Goal: Transaction & Acquisition: Purchase product/service

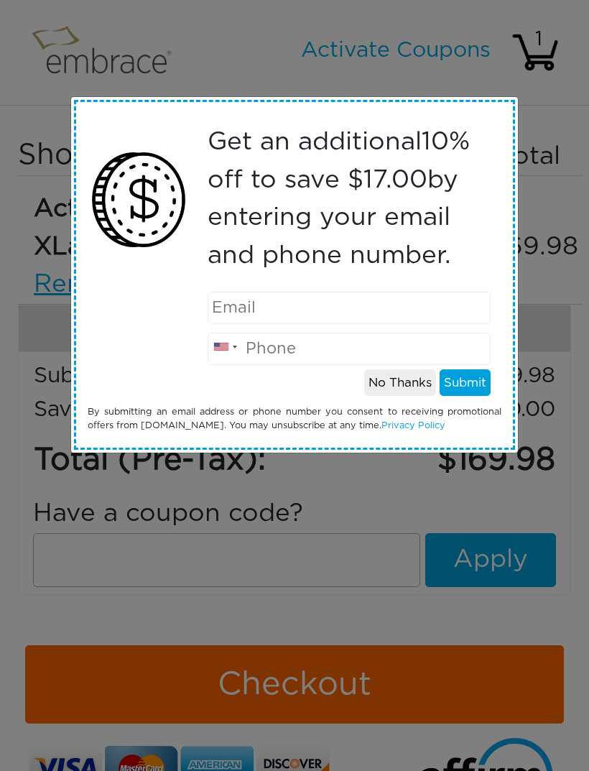
scroll to position [77, 0]
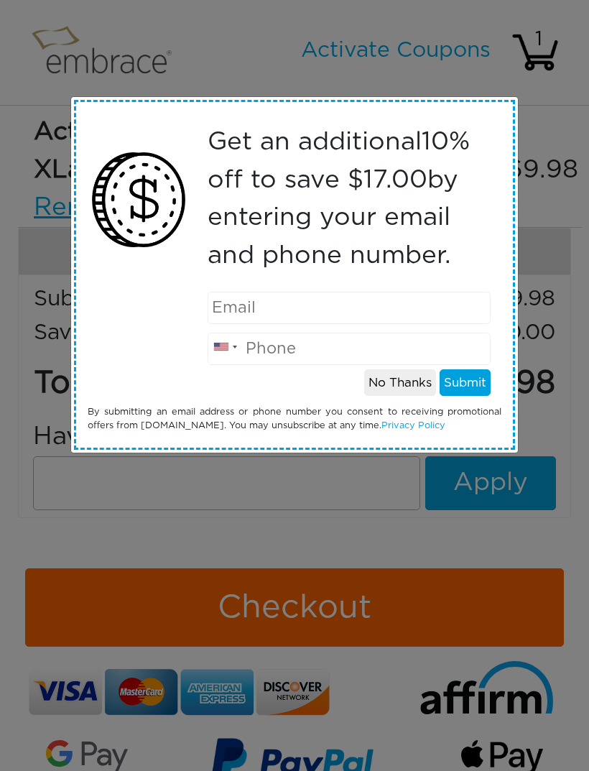
click at [391, 394] on button "No Thanks" at bounding box center [400, 382] width 72 height 27
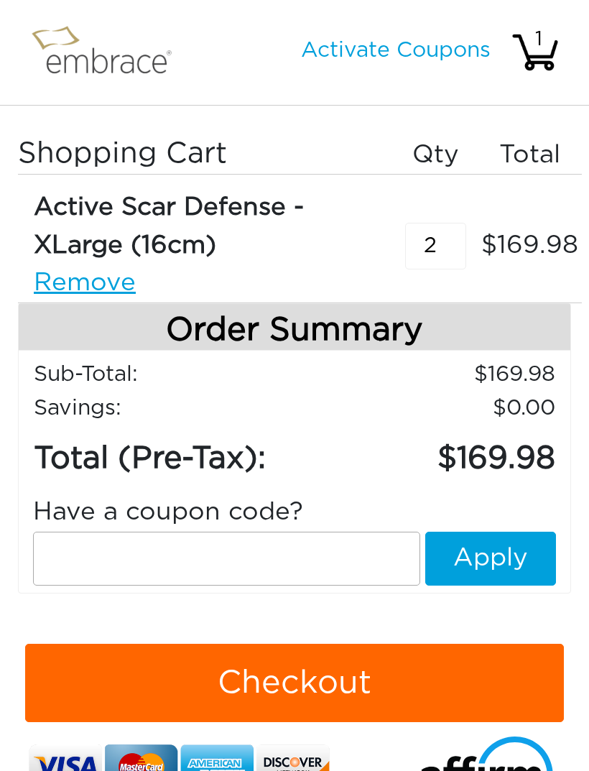
scroll to position [0, 0]
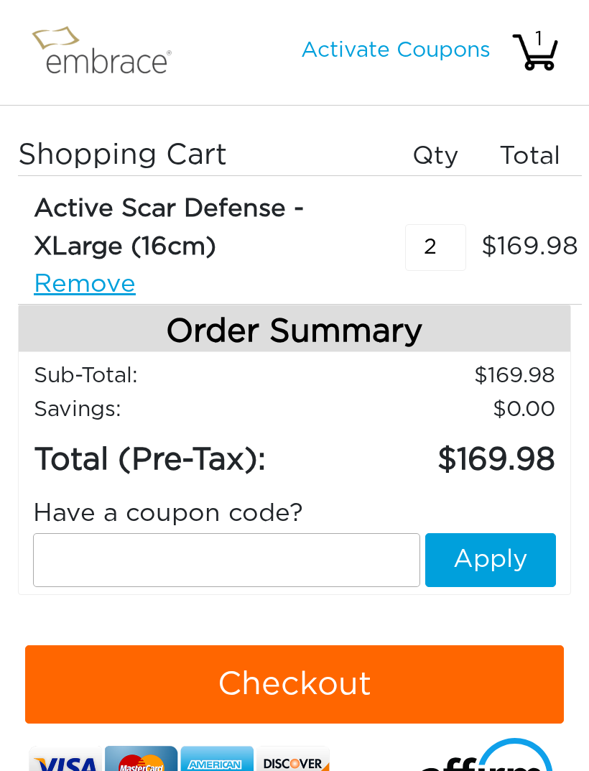
click at [412, 46] on link "Activate Coupons" at bounding box center [396, 51] width 190 height 22
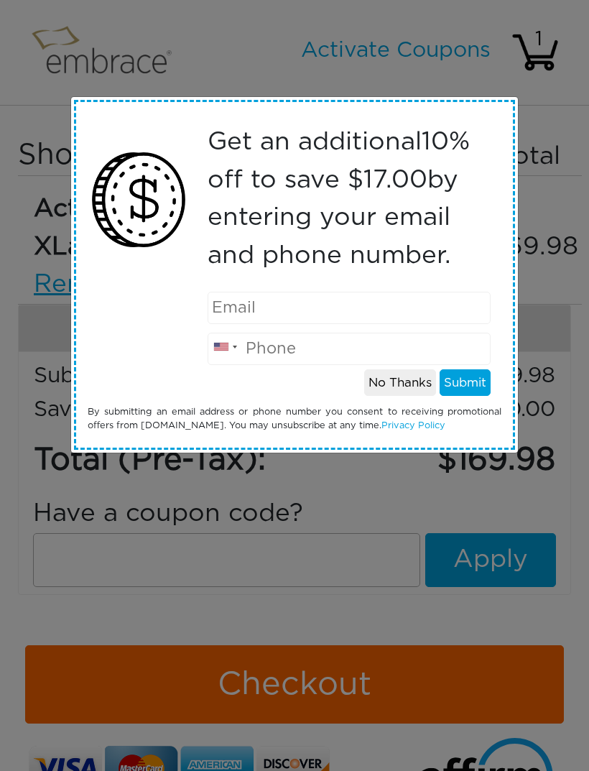
click at [388, 393] on button "No Thanks" at bounding box center [400, 382] width 72 height 27
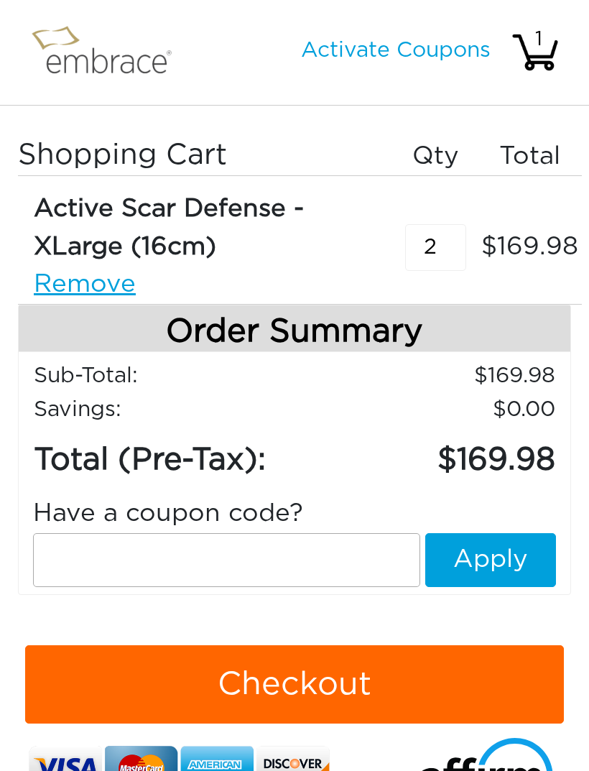
click at [93, 59] on img at bounding box center [107, 52] width 165 height 69
click at [84, 54] on img at bounding box center [107, 52] width 165 height 69
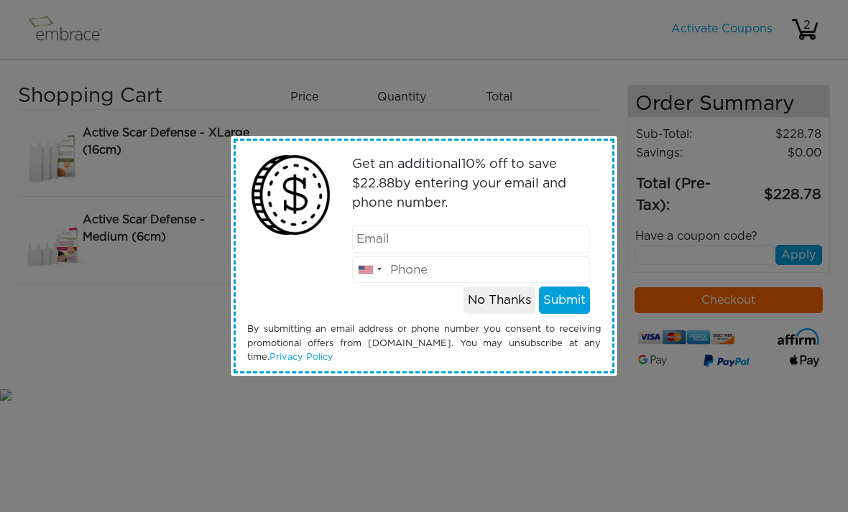
click at [521, 300] on button "No Thanks" at bounding box center [499, 300] width 72 height 27
click at [492, 313] on button "No Thanks" at bounding box center [499, 300] width 72 height 27
click at [486, 310] on button "No Thanks" at bounding box center [499, 300] width 72 height 27
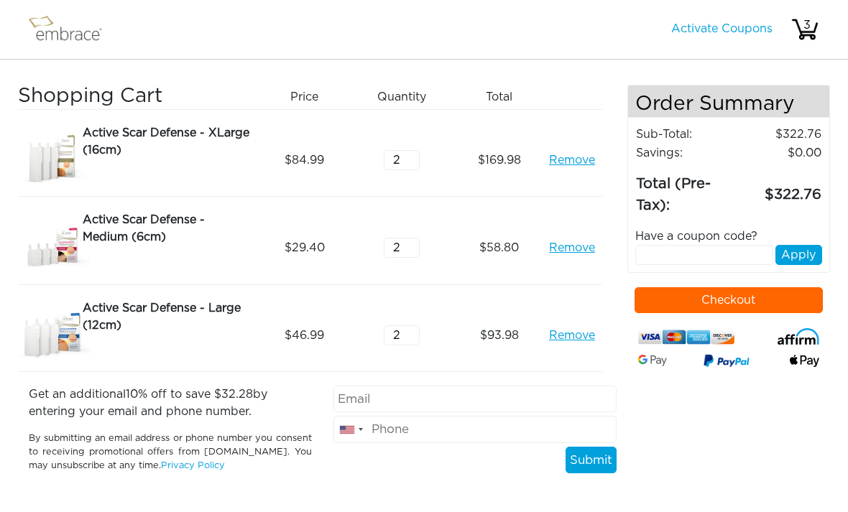
click at [651, 265] on input "text" at bounding box center [704, 255] width 139 height 20
paste input "DOUBLETHEFUN"
type input "DOUBLETHEFUN"
click at [788, 258] on button "Apply" at bounding box center [798, 255] width 47 height 20
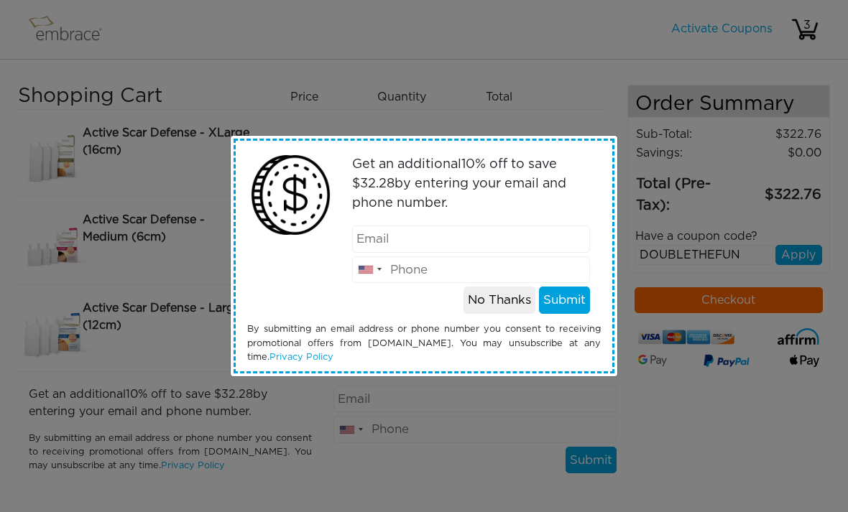
click at [495, 312] on button "No Thanks" at bounding box center [499, 300] width 72 height 27
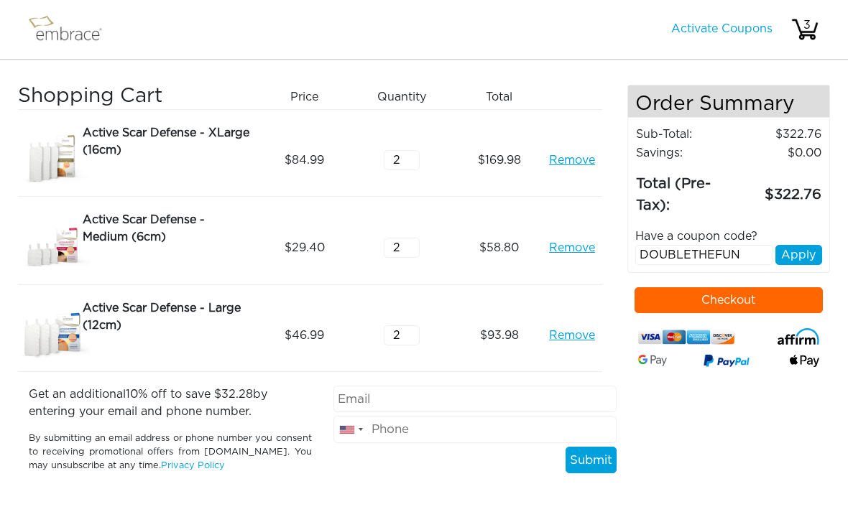
click at [791, 254] on button "Apply" at bounding box center [798, 255] width 47 height 20
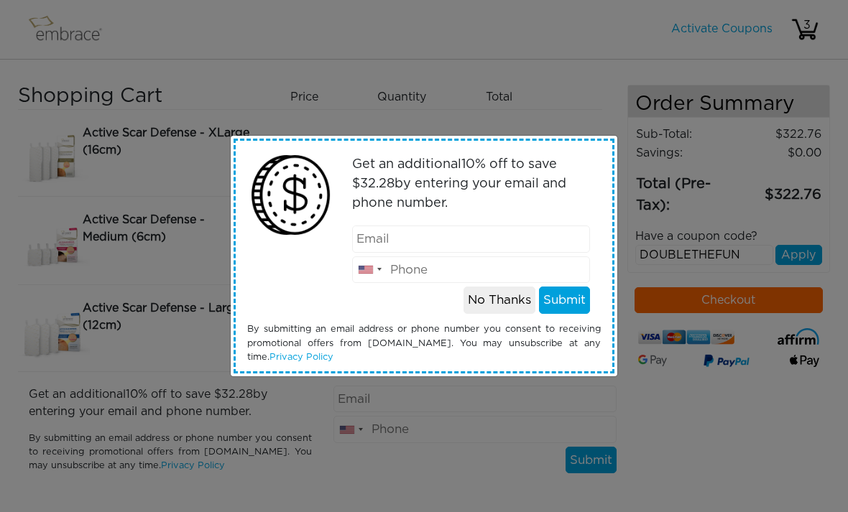
click at [424, 233] on input "email" at bounding box center [471, 239] width 239 height 27
type input "[EMAIL_ADDRESS][DOMAIN_NAME]"
type input "3313305333"
click at [574, 298] on button "Submit" at bounding box center [564, 300] width 51 height 27
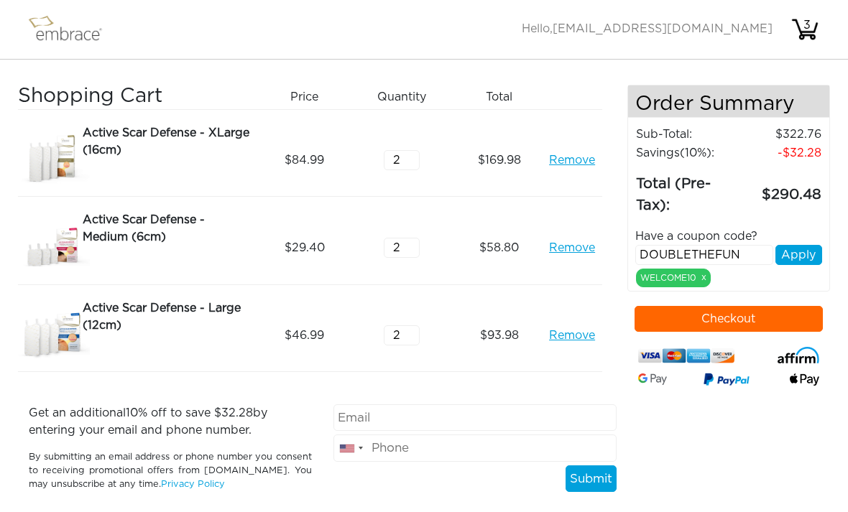
click at [800, 254] on button "Apply" at bounding box center [798, 255] width 47 height 20
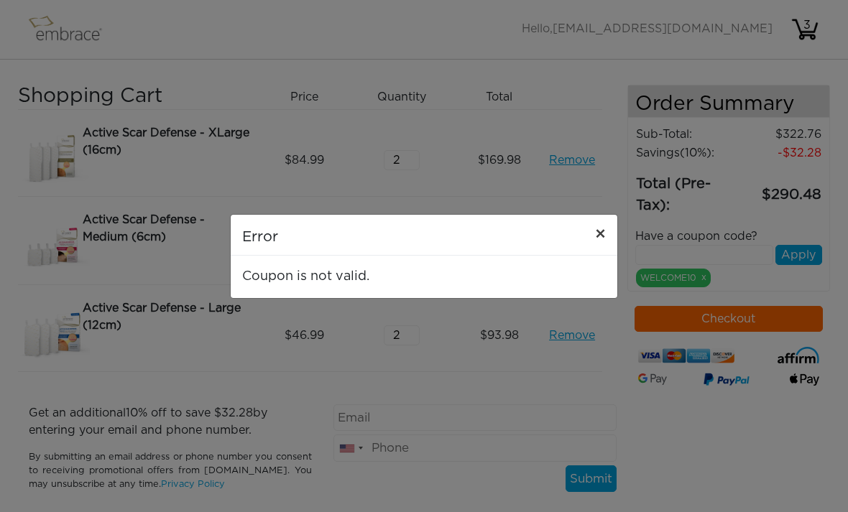
click at [593, 231] on button "×" at bounding box center [600, 235] width 34 height 40
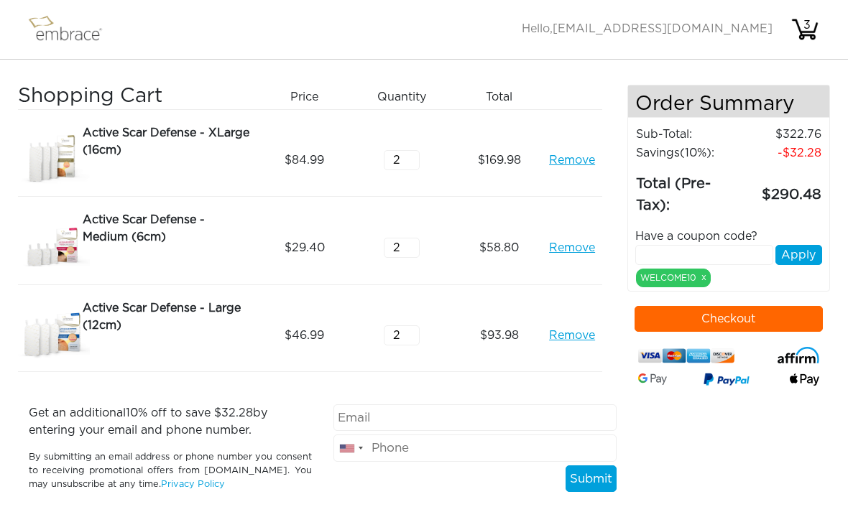
click at [693, 248] on input "text" at bounding box center [704, 255] width 139 height 20
paste input "DOUBLETHEFUN"
type input "DOUBLETHEFUN"
click at [792, 257] on button "Apply" at bounding box center [798, 255] width 47 height 20
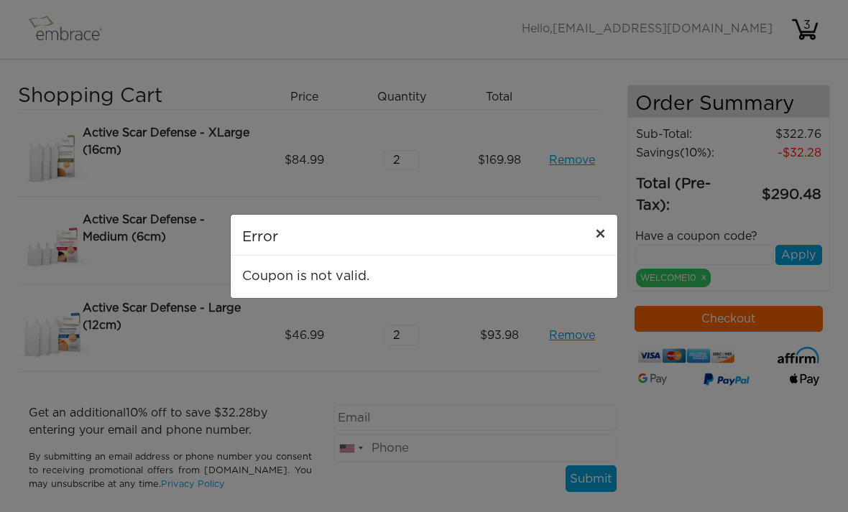
click at [601, 239] on span "×" at bounding box center [600, 234] width 11 height 17
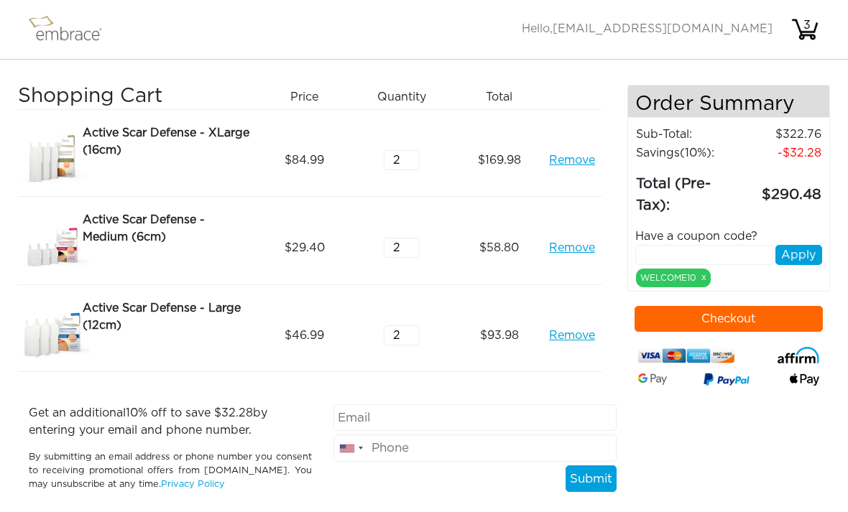
click at [62, 36] on img at bounding box center [71, 29] width 93 height 36
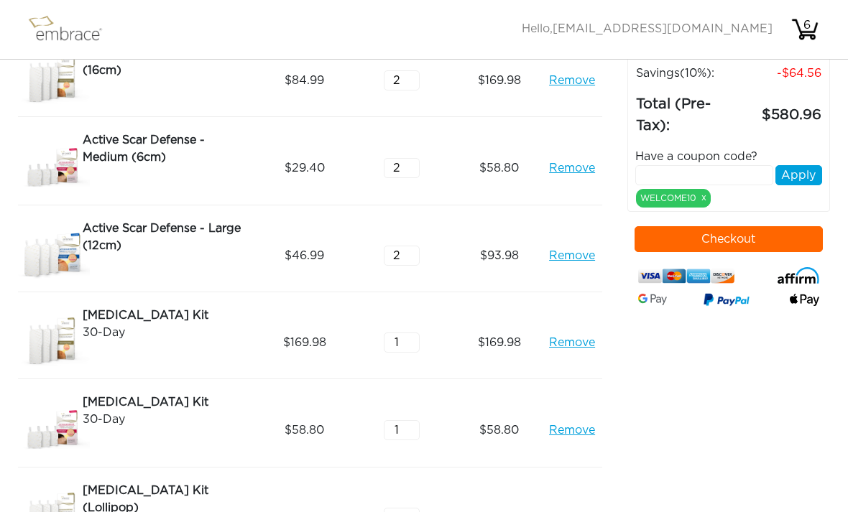
scroll to position [93, 0]
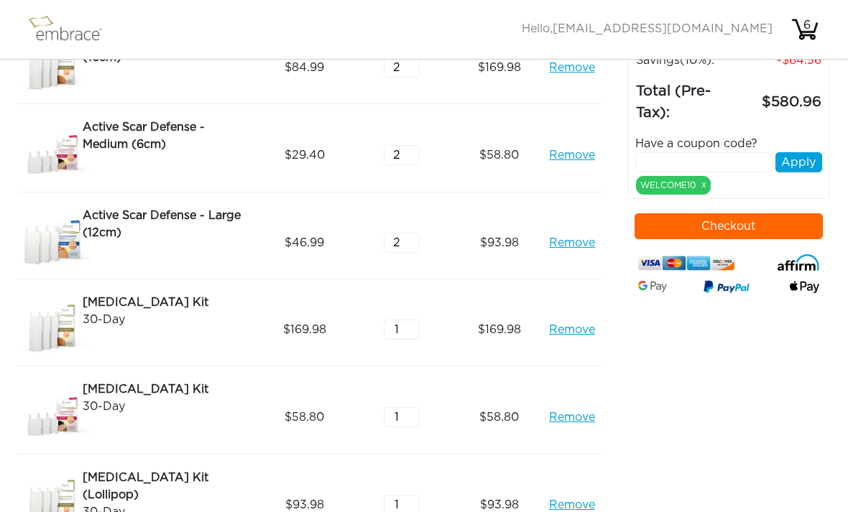
click at [573, 245] on link "Remove" at bounding box center [572, 242] width 46 height 17
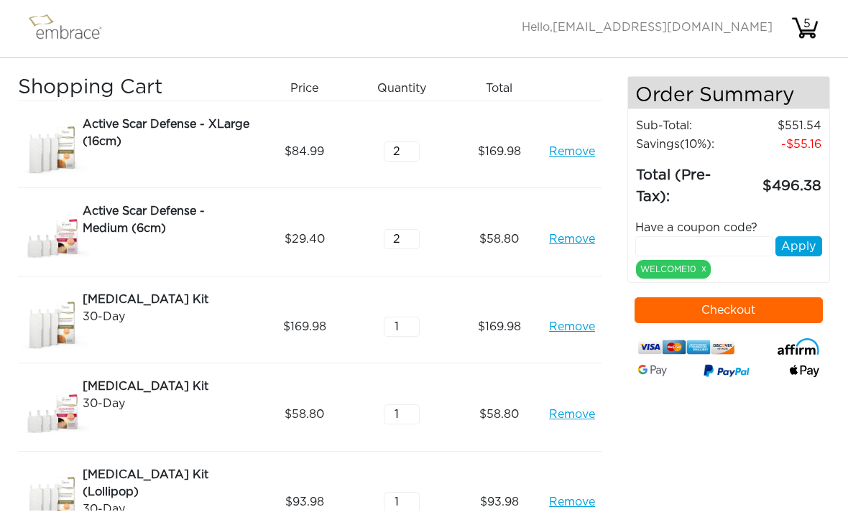
scroll to position [6, 0]
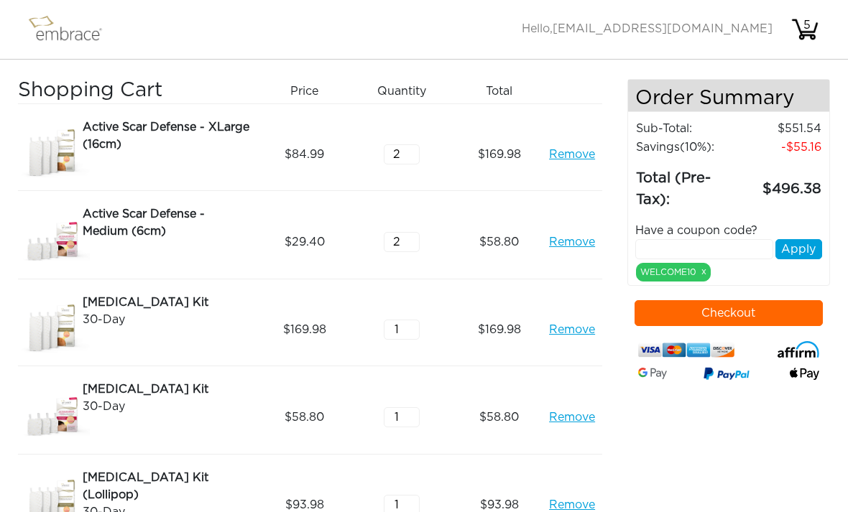
click at [576, 243] on link "Remove" at bounding box center [572, 242] width 46 height 17
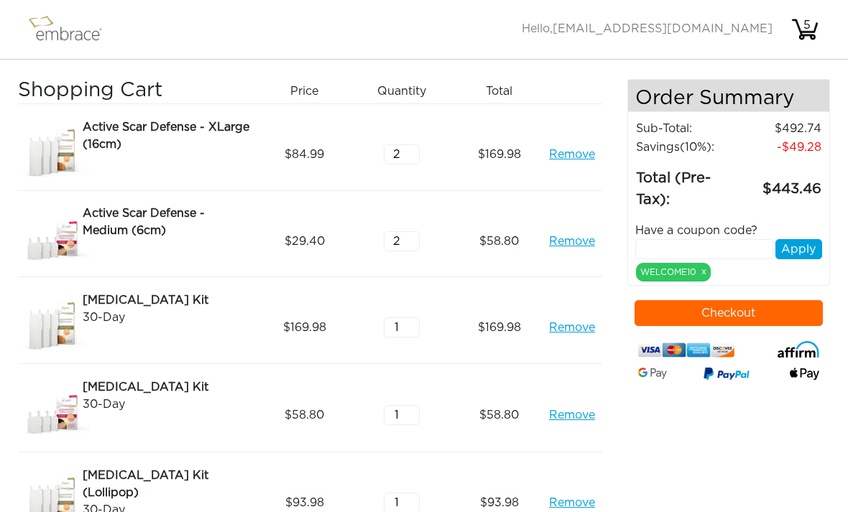
scroll to position [0, 0]
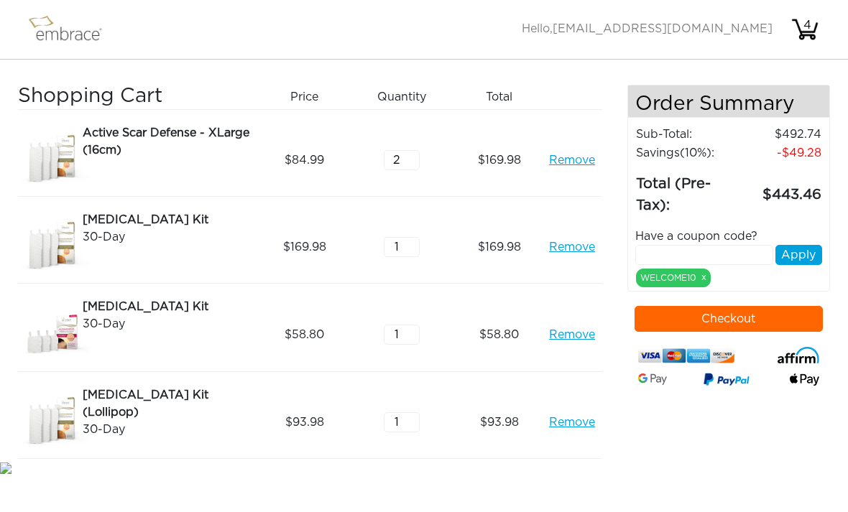
click at [572, 167] on link "Remove" at bounding box center [572, 160] width 46 height 17
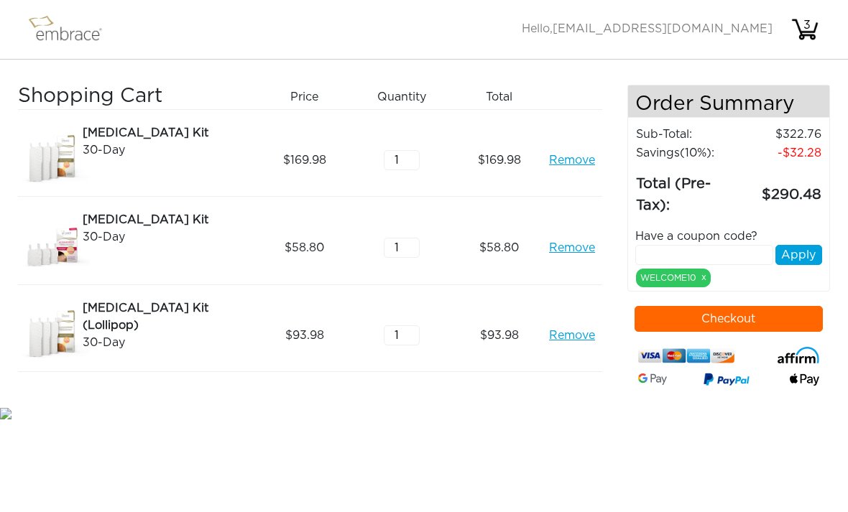
click at [683, 258] on input "text" at bounding box center [704, 255] width 139 height 20
click at [669, 259] on input "text" at bounding box center [704, 255] width 139 height 20
paste input "DOUBLETHEFUN"
type input "DOUBLETHEFUN"
click at [796, 256] on button "Apply" at bounding box center [798, 255] width 47 height 20
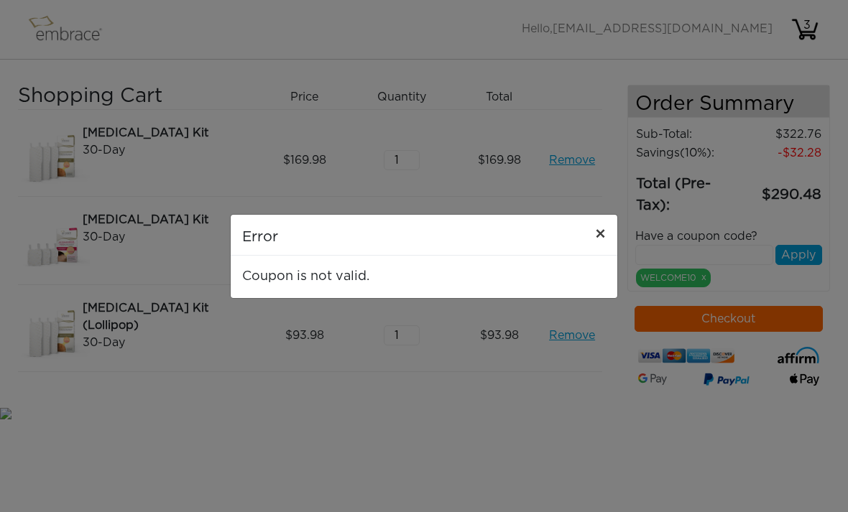
click at [596, 234] on span "×" at bounding box center [600, 234] width 11 height 17
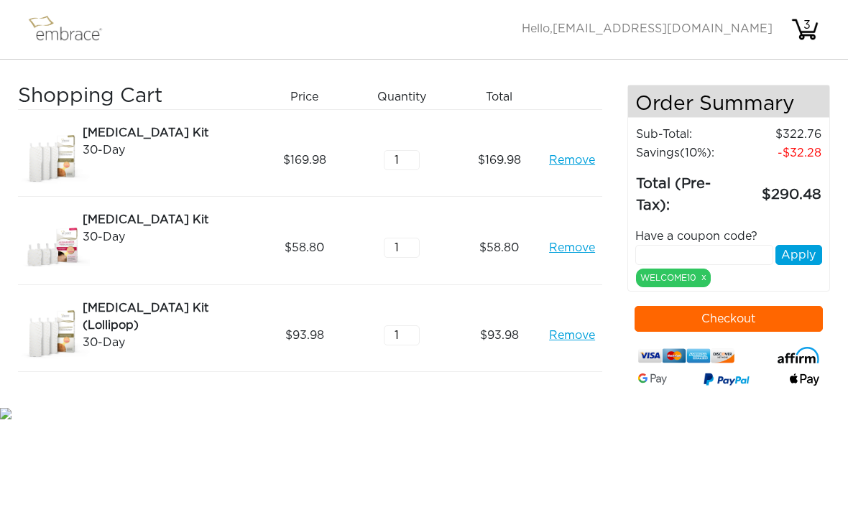
click at [709, 6] on nav "Activate Coupons Hello, [EMAIL_ADDRESS][DOMAIN_NAME] 3" at bounding box center [424, 30] width 848 height 60
